Goal: Navigation & Orientation: Find specific page/section

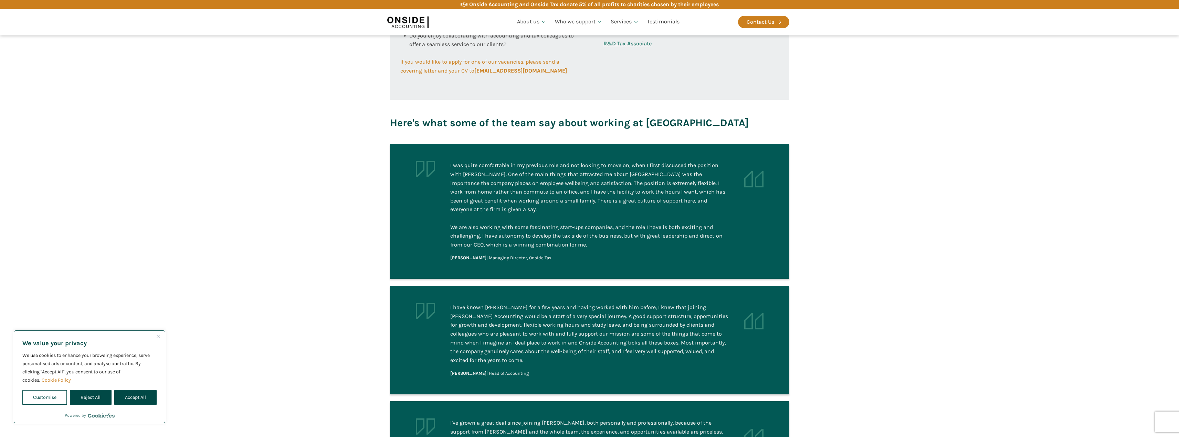
scroll to position [183, 0]
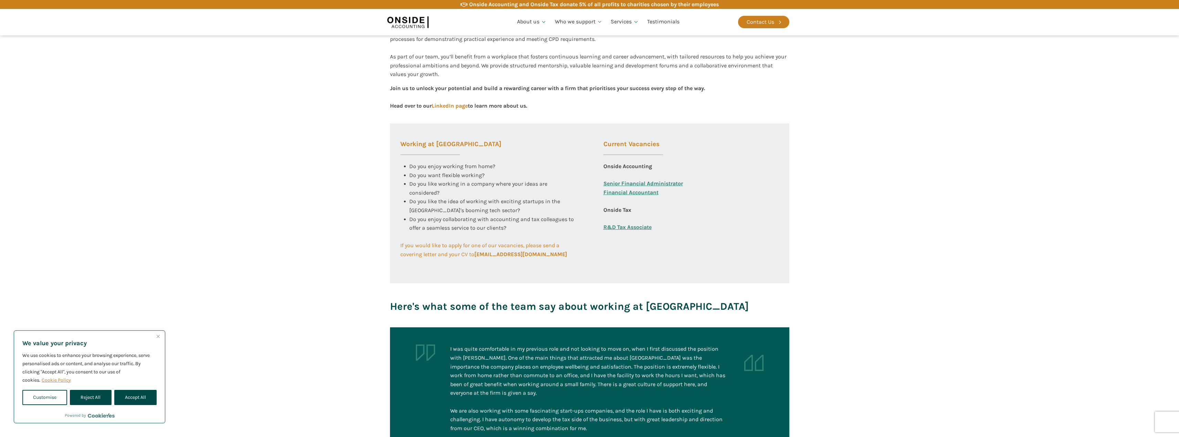
click at [621, 192] on link "Financial Accountant" at bounding box center [630, 197] width 55 height 18
click at [650, 181] on link "Senior Financial Administrator" at bounding box center [643, 183] width 80 height 9
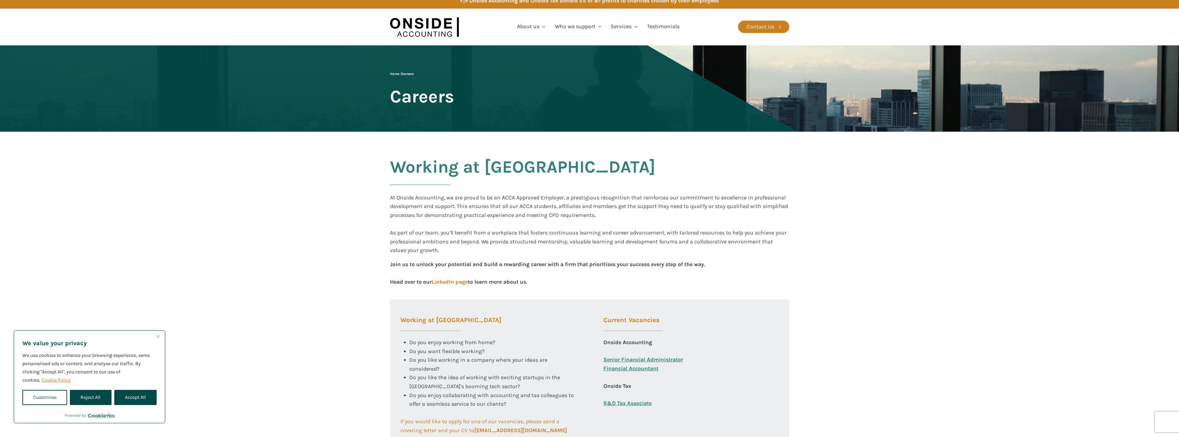
scroll to position [0, 0]
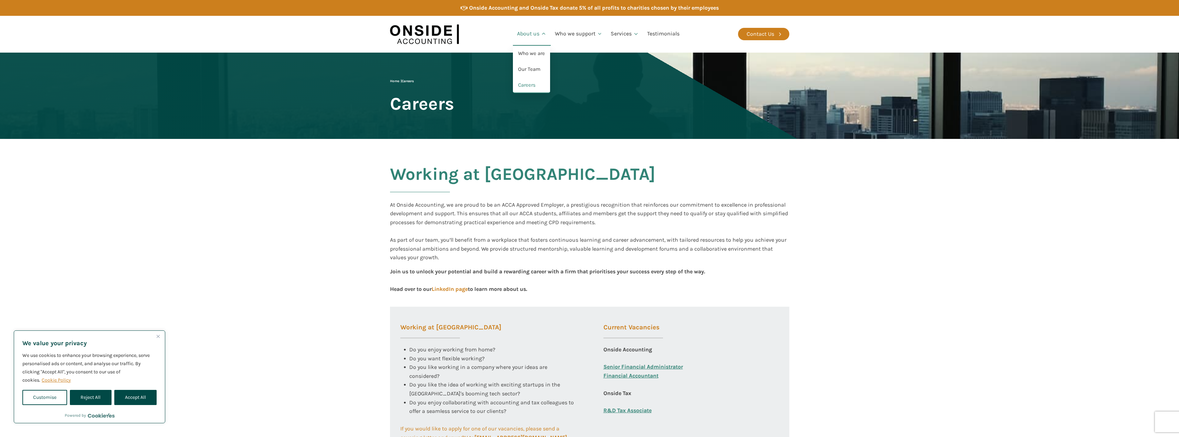
click at [534, 38] on link "About us" at bounding box center [532, 33] width 38 height 23
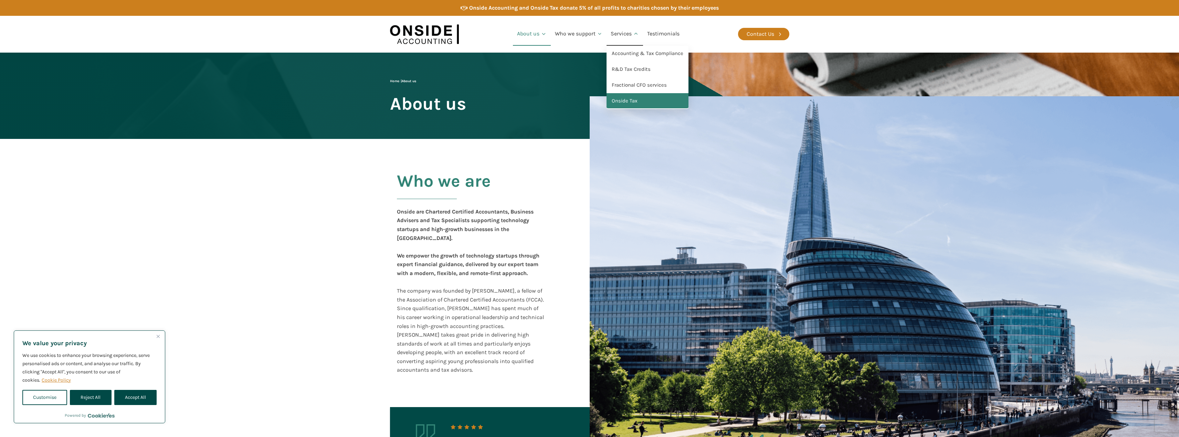
click at [647, 101] on link "Onside Tax" at bounding box center [647, 101] width 82 height 16
